Goal: Information Seeking & Learning: Learn about a topic

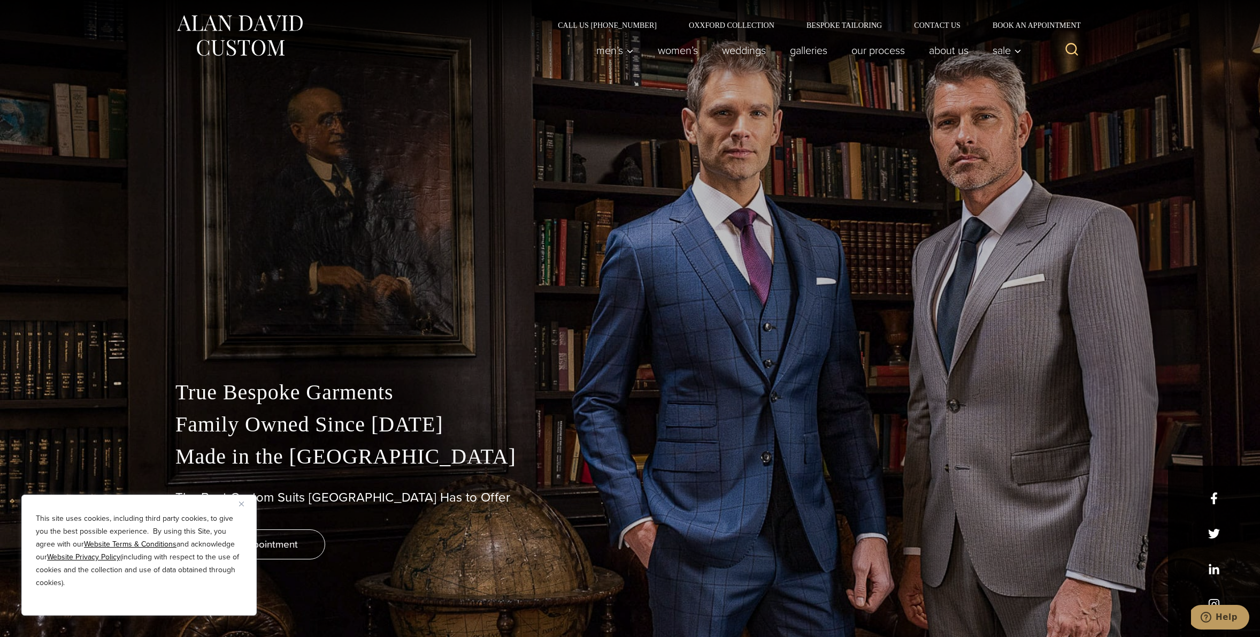
click at [240, 505] on img "Close" at bounding box center [241, 503] width 5 height 5
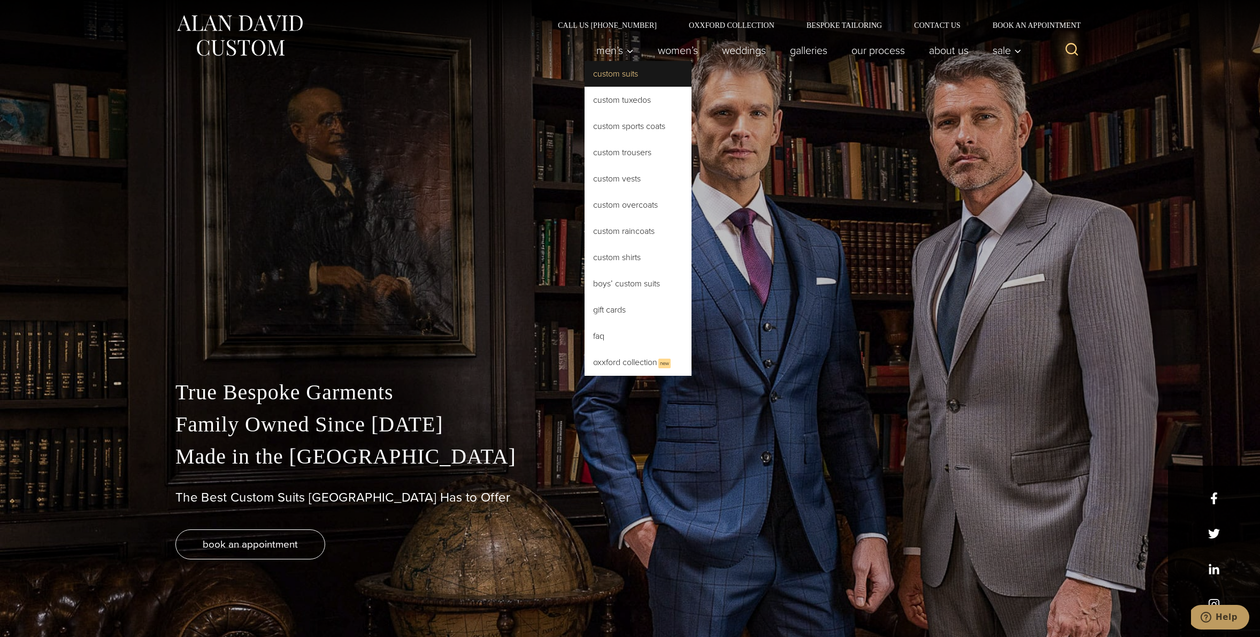
click at [617, 75] on link "Custom Suits" at bounding box center [638, 74] width 107 height 26
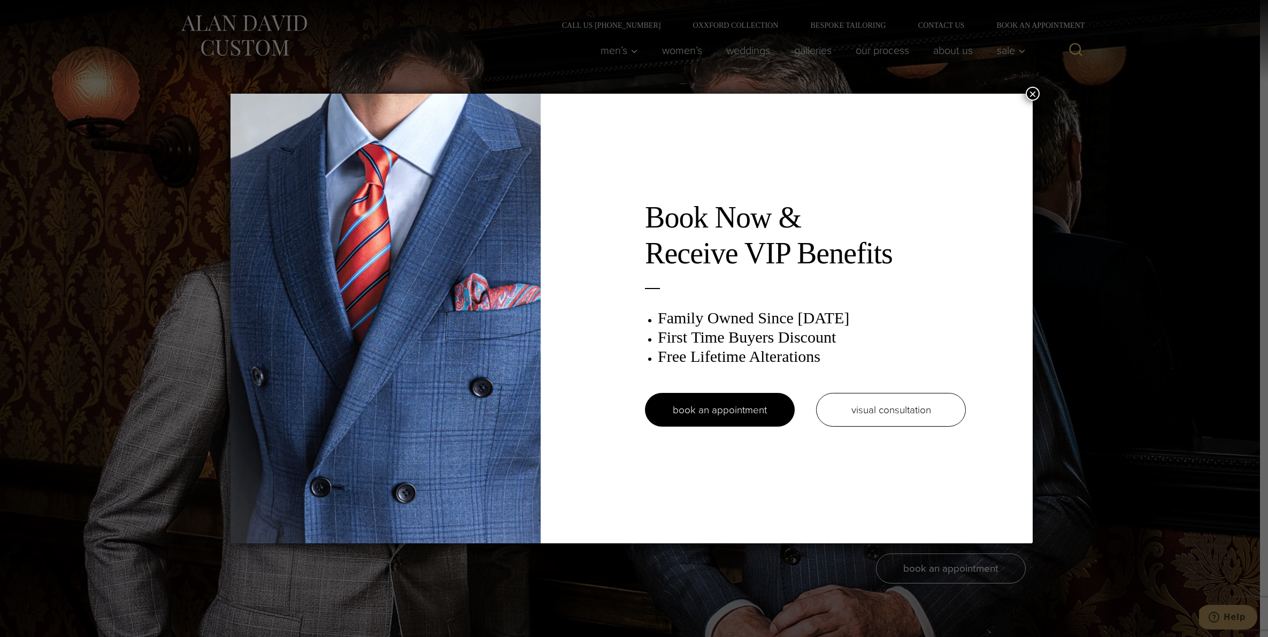
click at [1032, 96] on button "×" at bounding box center [1033, 94] width 14 height 14
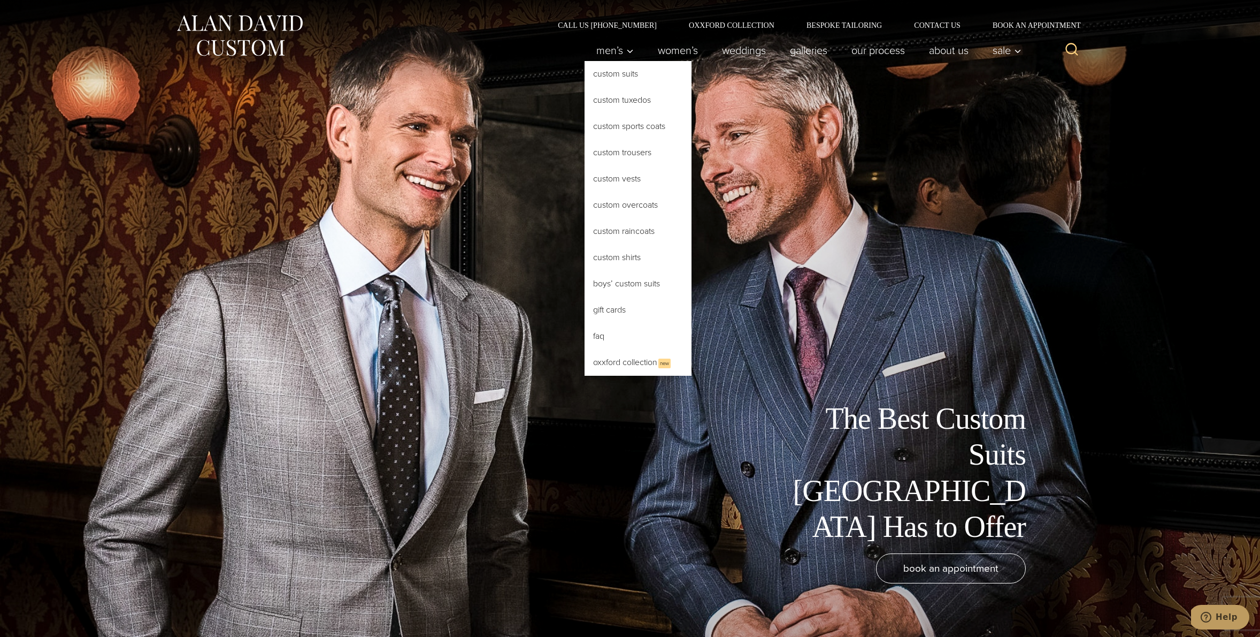
click at [616, 74] on link "Custom Suits" at bounding box center [638, 74] width 107 height 26
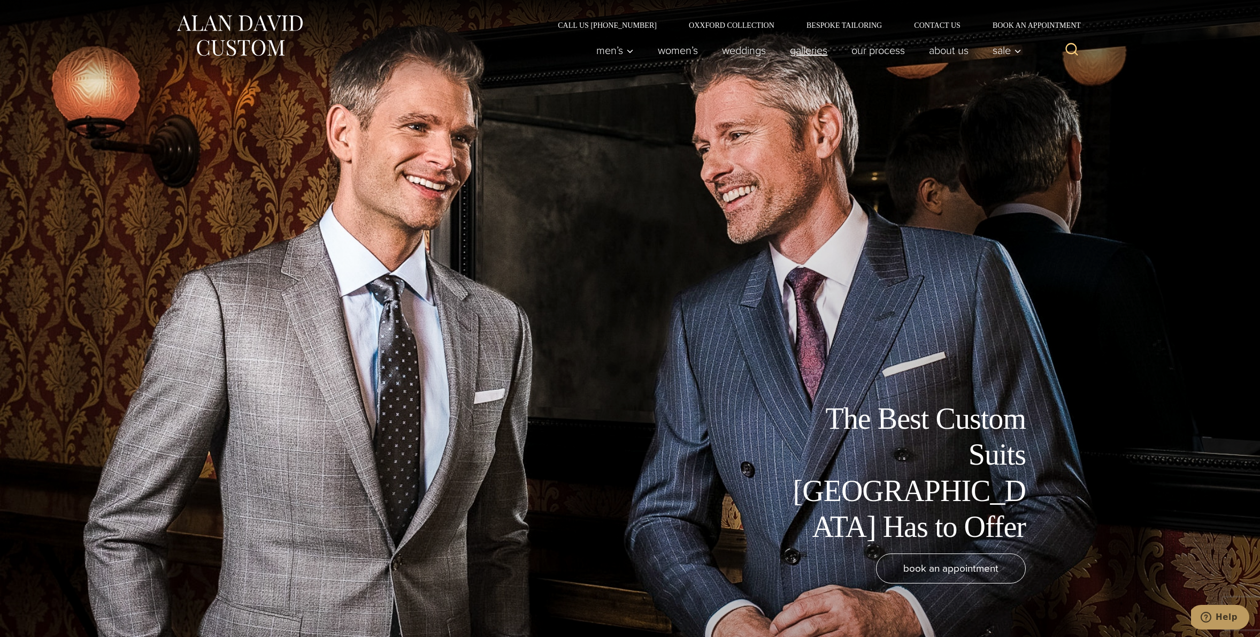
click at [806, 51] on link "Galleries" at bounding box center [809, 50] width 62 height 21
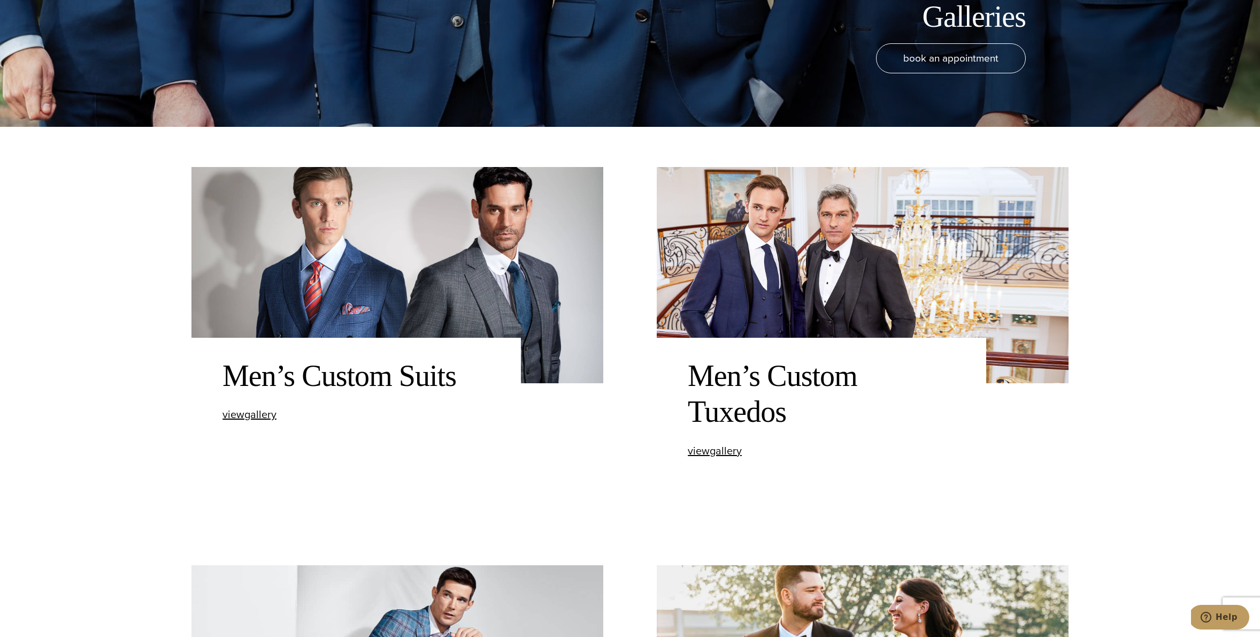
scroll to position [520, 0]
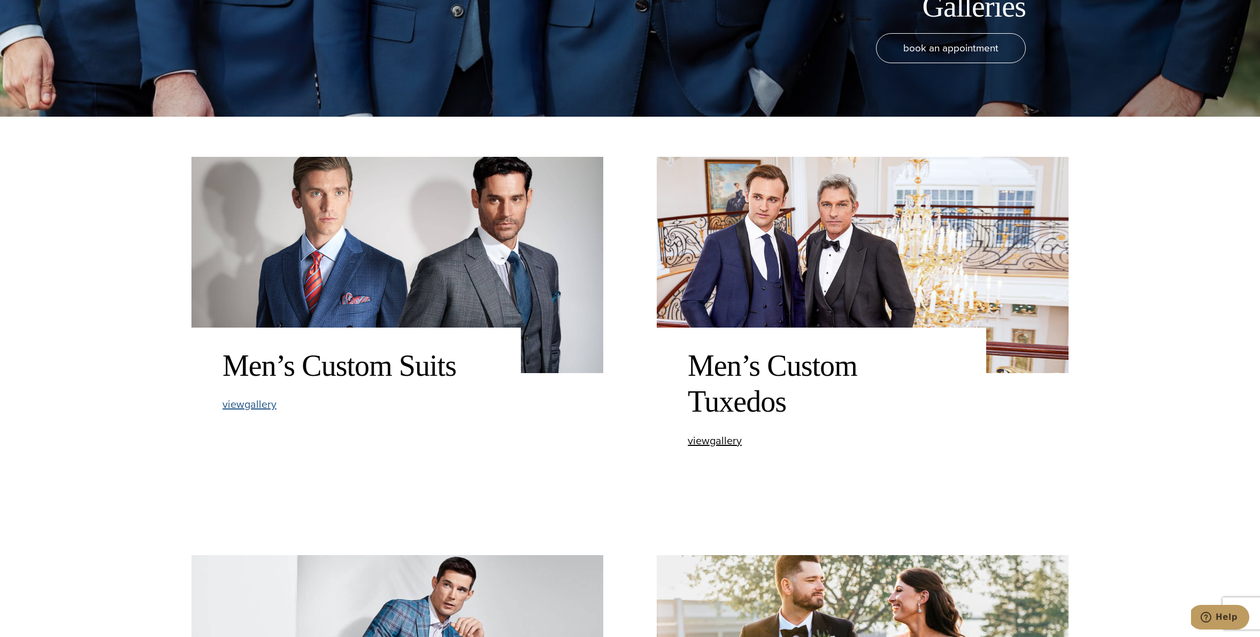
click at [246, 407] on span "view Men’s Custom Suits gallery" at bounding box center [250, 404] width 54 height 16
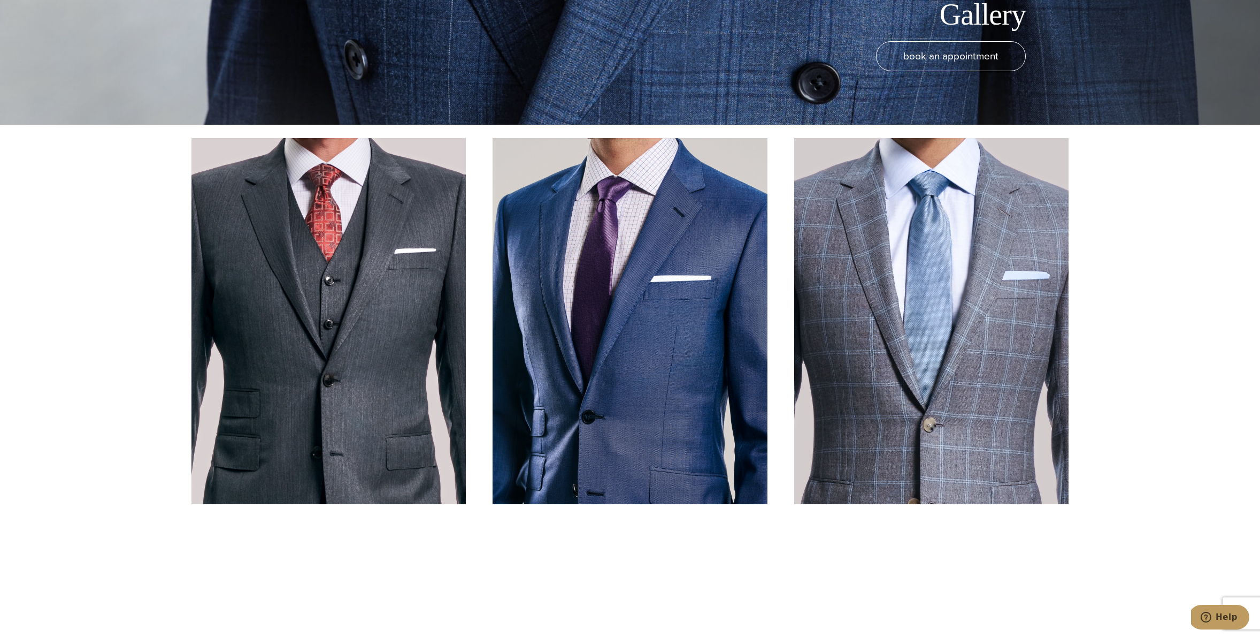
scroll to position [627, 0]
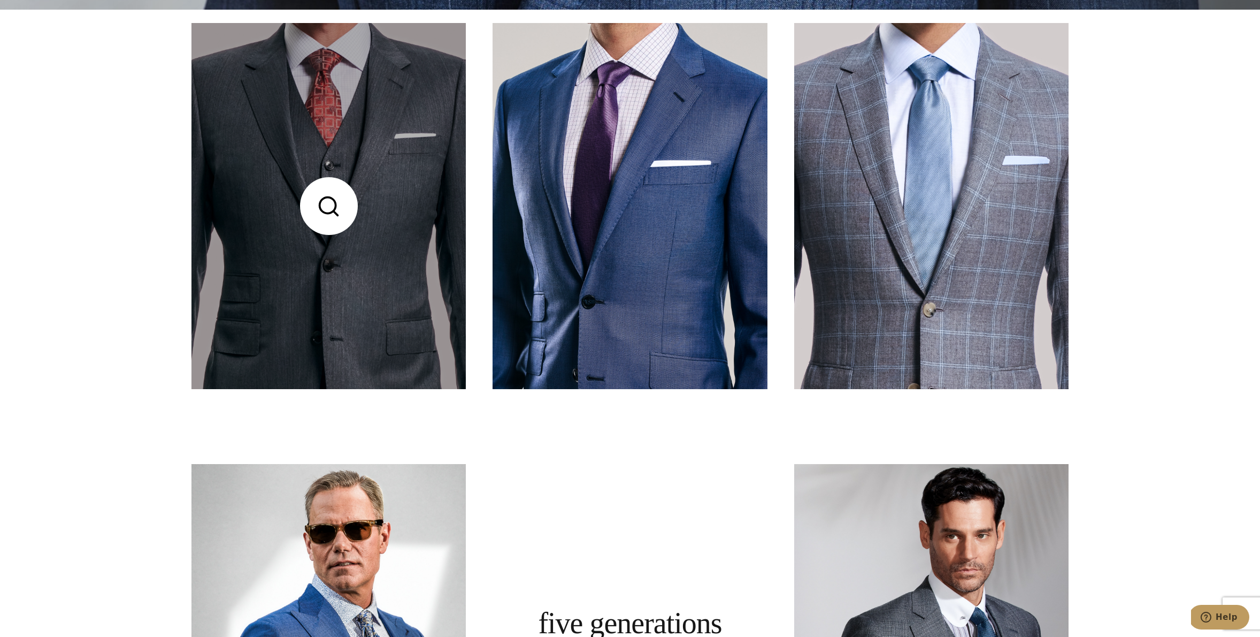
click at [329, 202] on link at bounding box center [328, 206] width 274 height 366
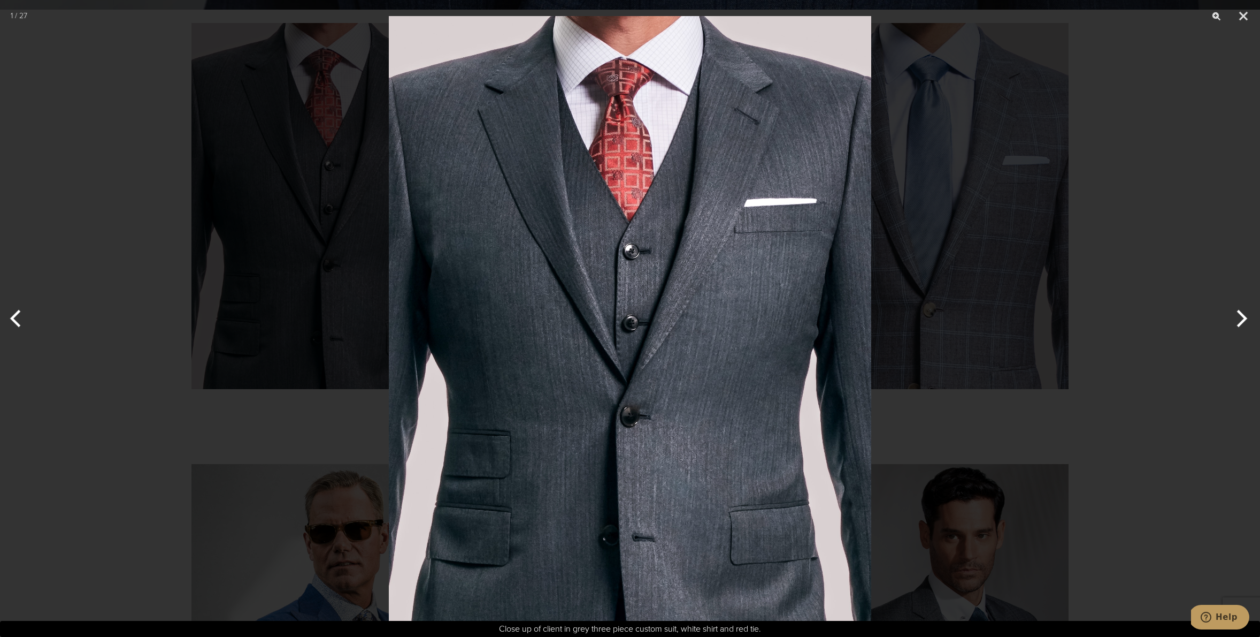
click at [1083, 155] on div at bounding box center [630, 318] width 1260 height 637
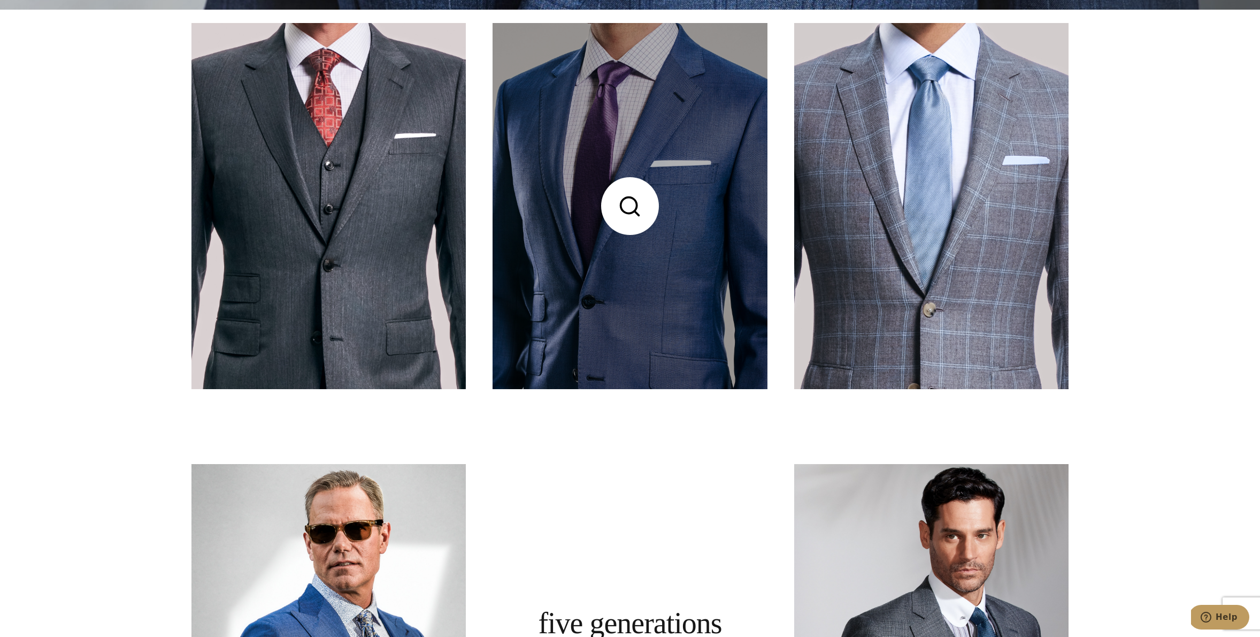
click at [652, 220] on link at bounding box center [630, 206] width 274 height 366
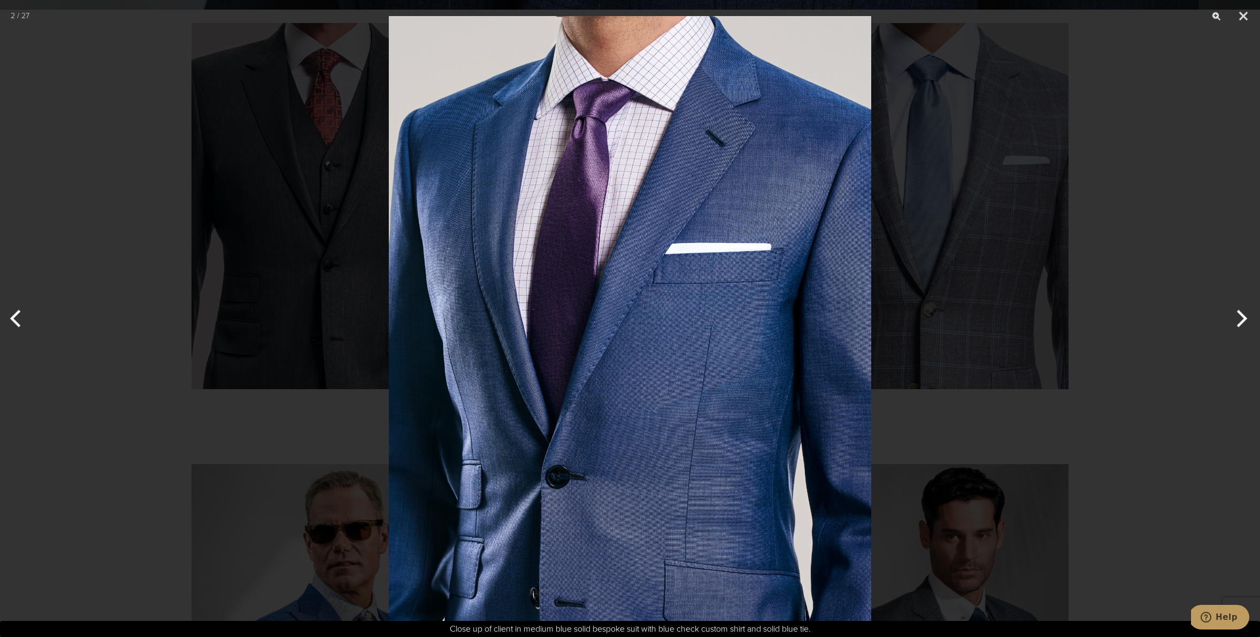
click at [1185, 140] on div at bounding box center [630, 318] width 1260 height 637
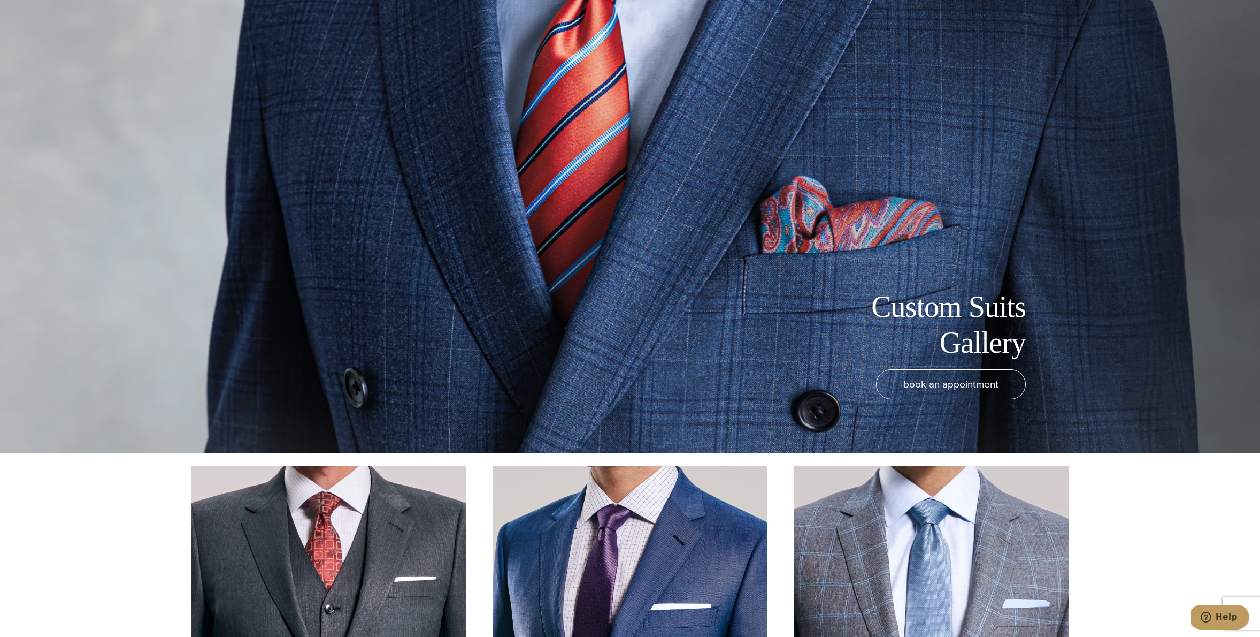
scroll to position [0, 0]
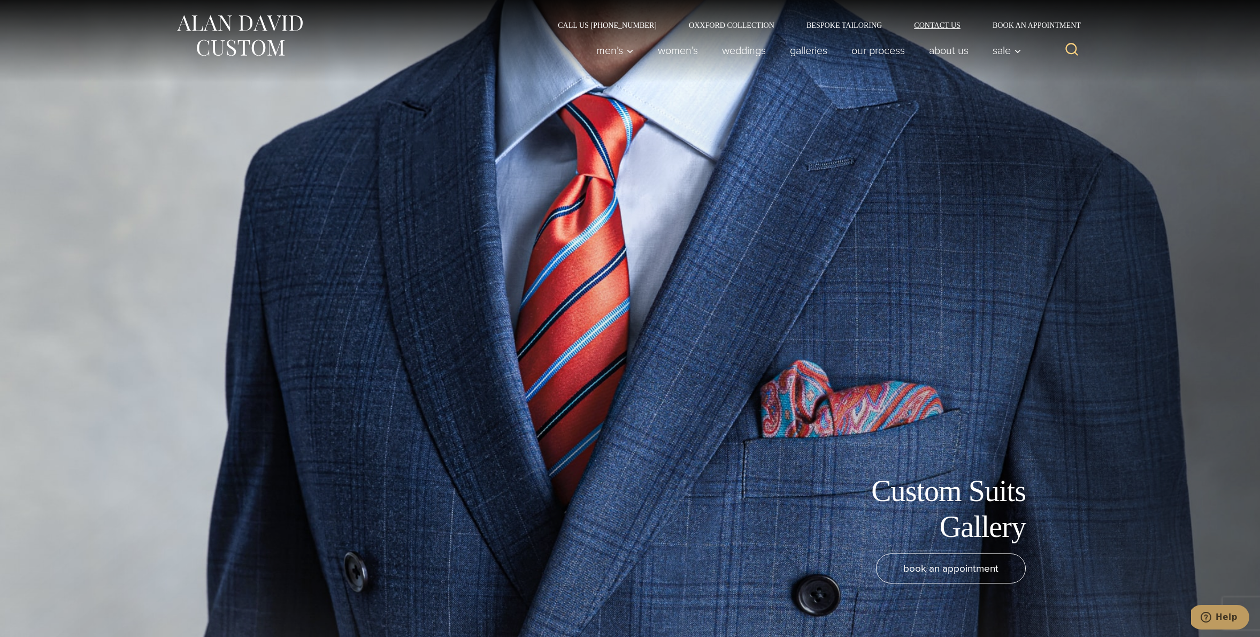
click at [938, 25] on link "Contact Us" at bounding box center [937, 24] width 79 height 7
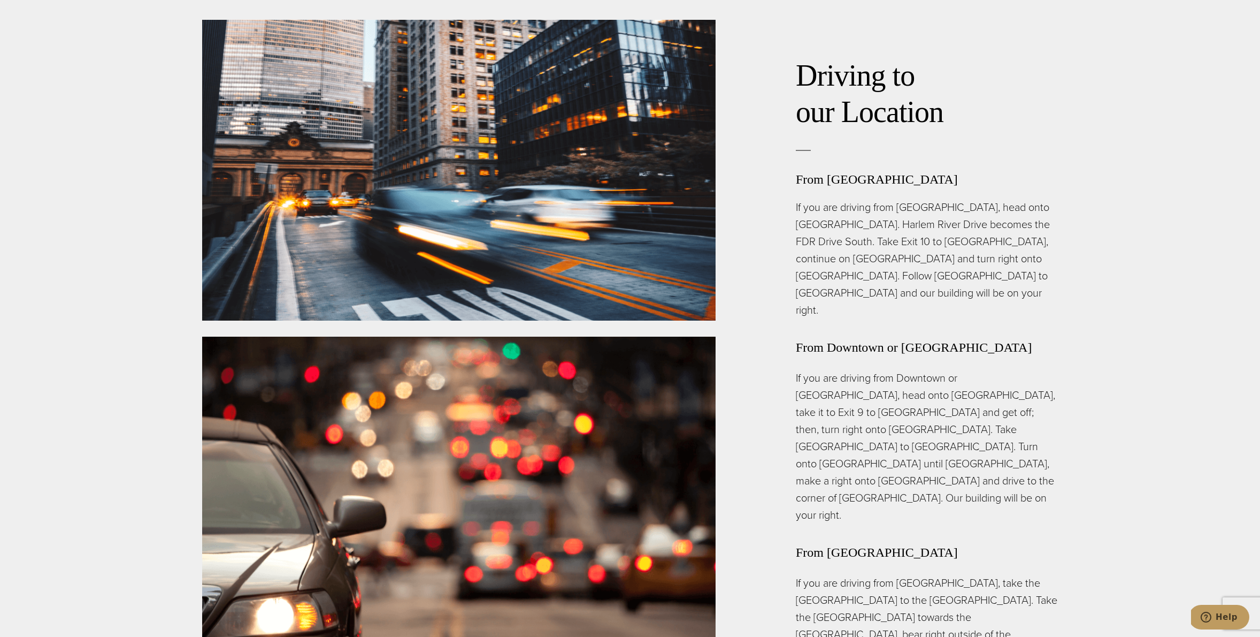
scroll to position [3046, 0]
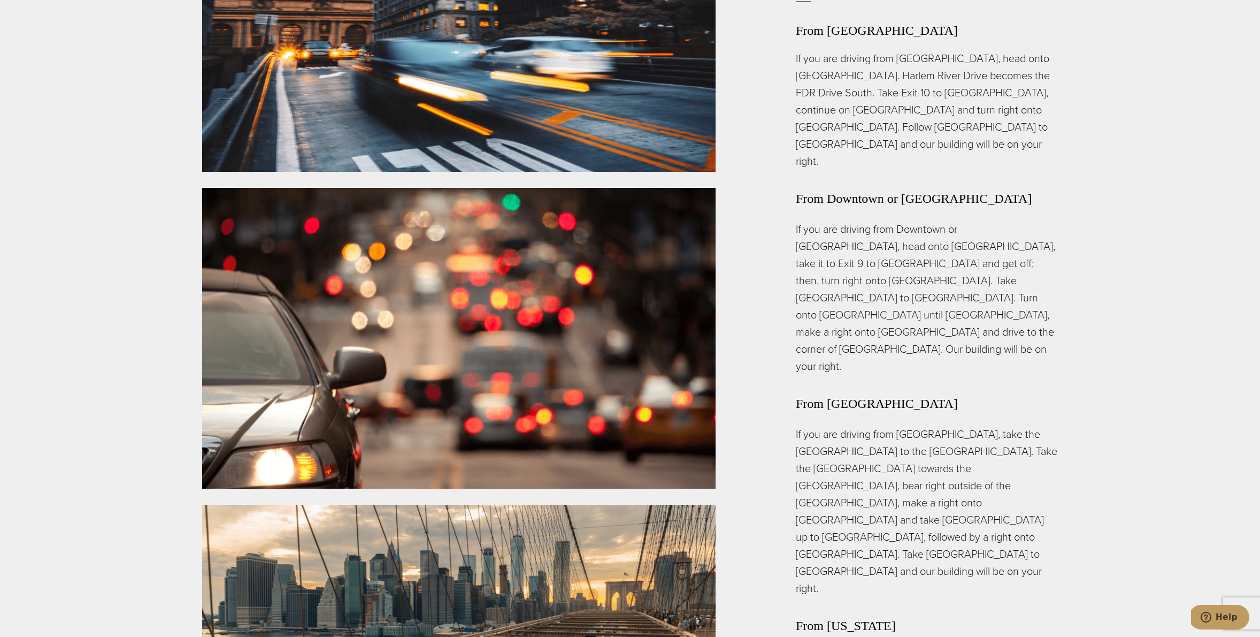
click at [921, 50] on p "If you are driving from Upper Manhattan, head onto Harlem River Drive South. Ha…" at bounding box center [927, 110] width 262 height 120
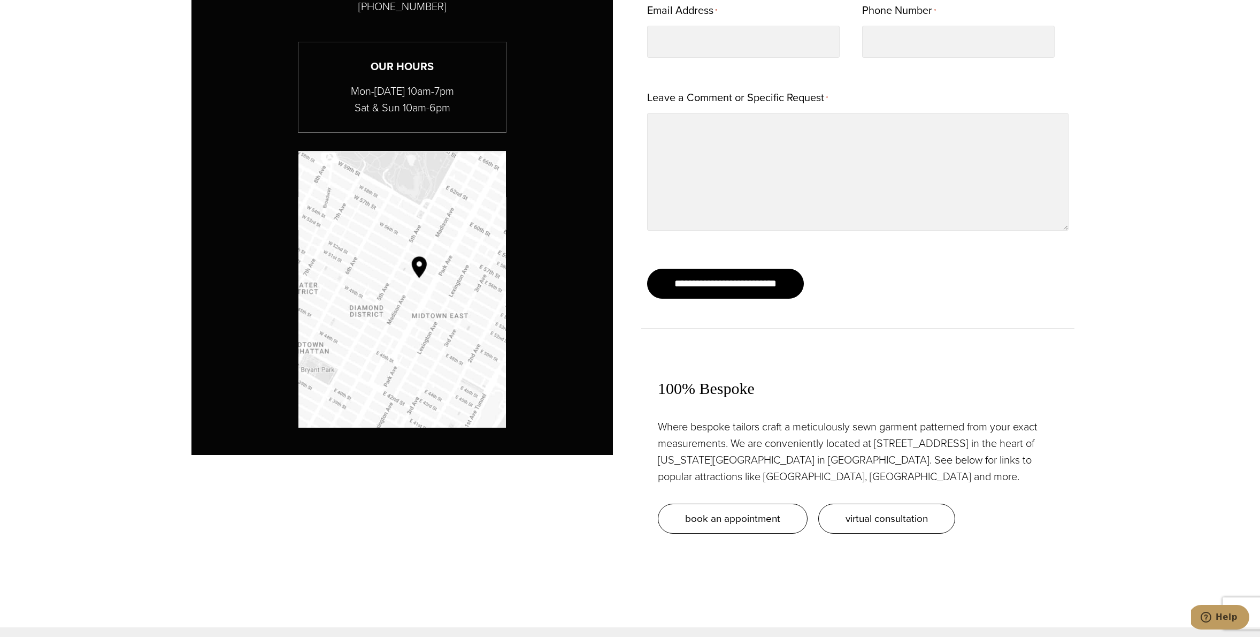
scroll to position [0, 0]
